Goal: Navigation & Orientation: Find specific page/section

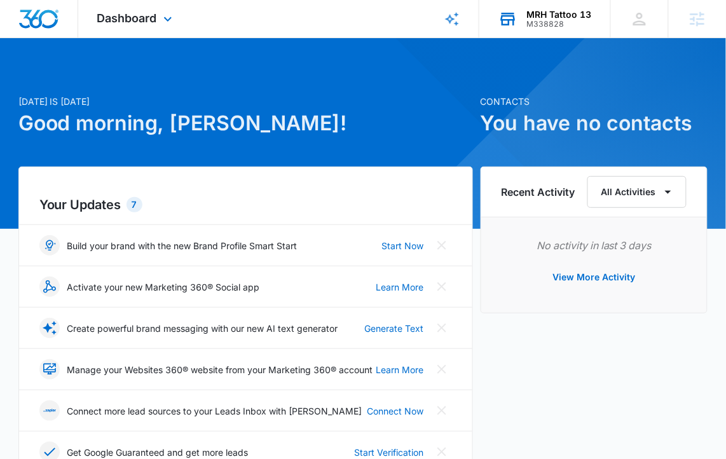
click at [537, 28] on div "MRH Tattoo 13 M338828 Your Accounts View All" at bounding box center [544, 19] width 131 height 38
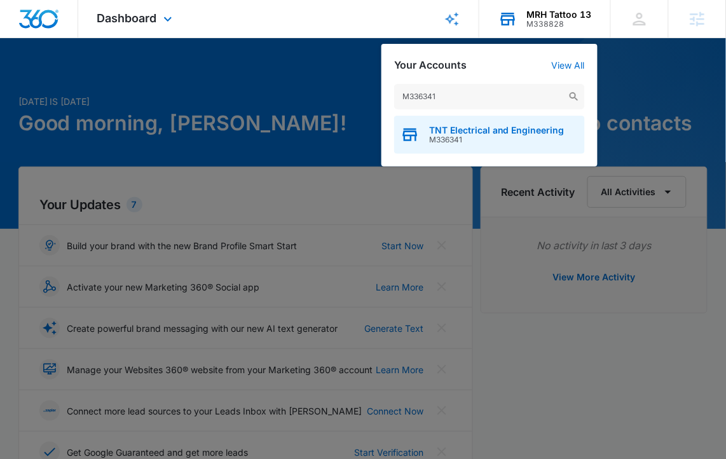
type input "M336341"
click at [463, 142] on span "M336341" at bounding box center [496, 139] width 135 height 9
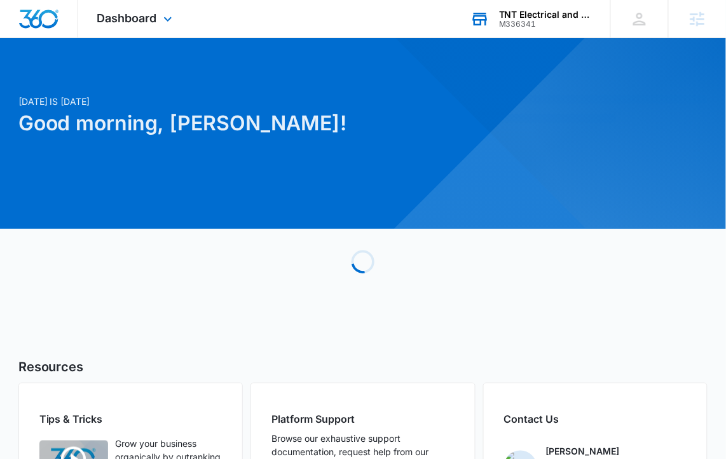
click at [121, 1] on div "Dashboard Apps Reputation Websites Forms CRM Email Social Content Ads Intellige…" at bounding box center [136, 19] width 116 height 38
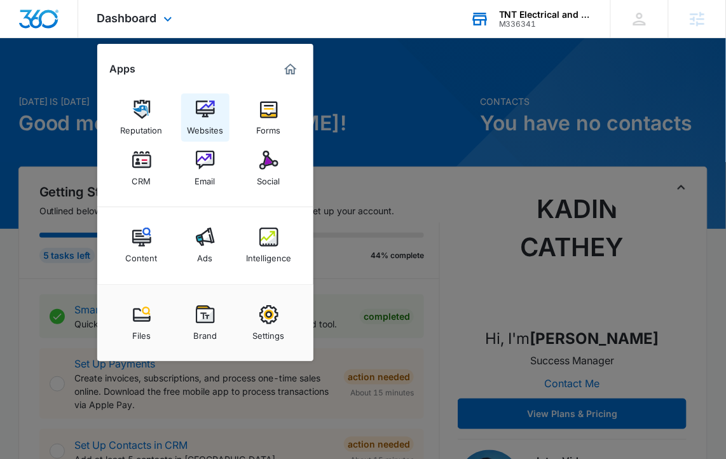
click at [213, 104] on img at bounding box center [205, 109] width 19 height 19
